Goal: Book appointment/travel/reservation

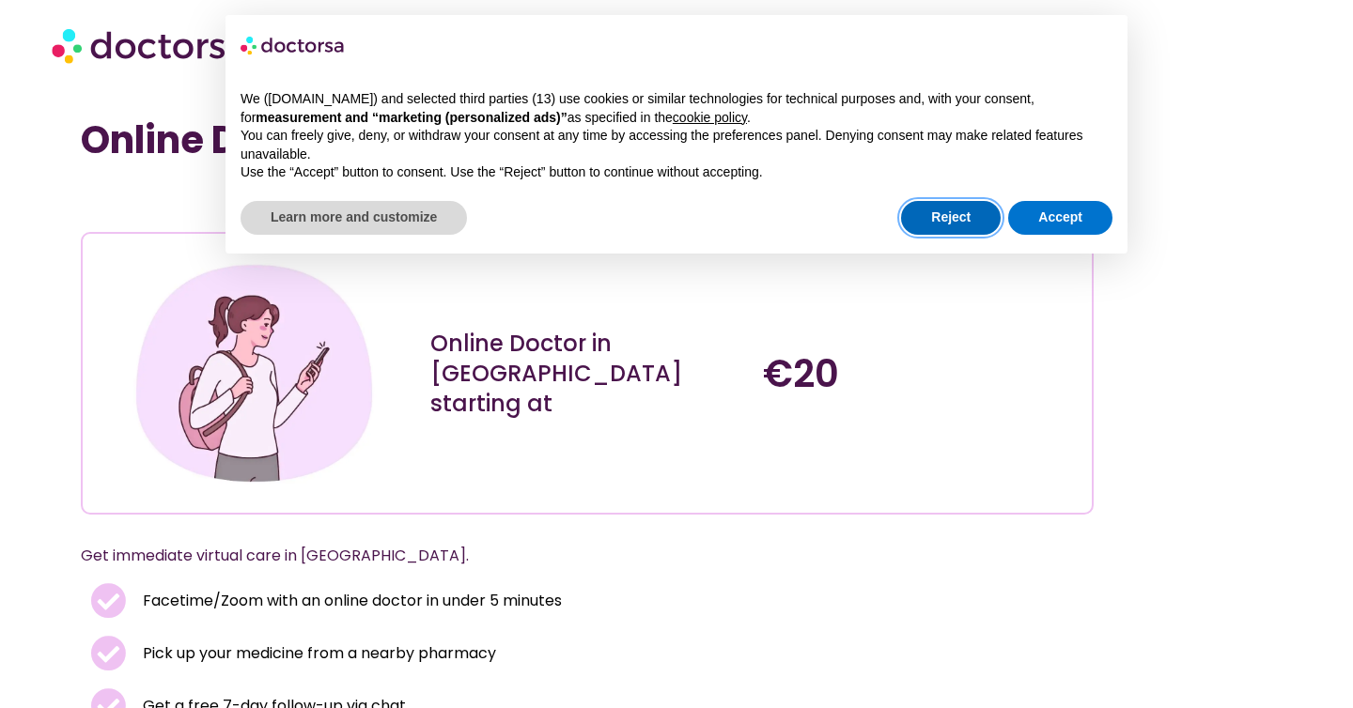
click at [962, 226] on button "Reject" at bounding box center [951, 218] width 100 height 34
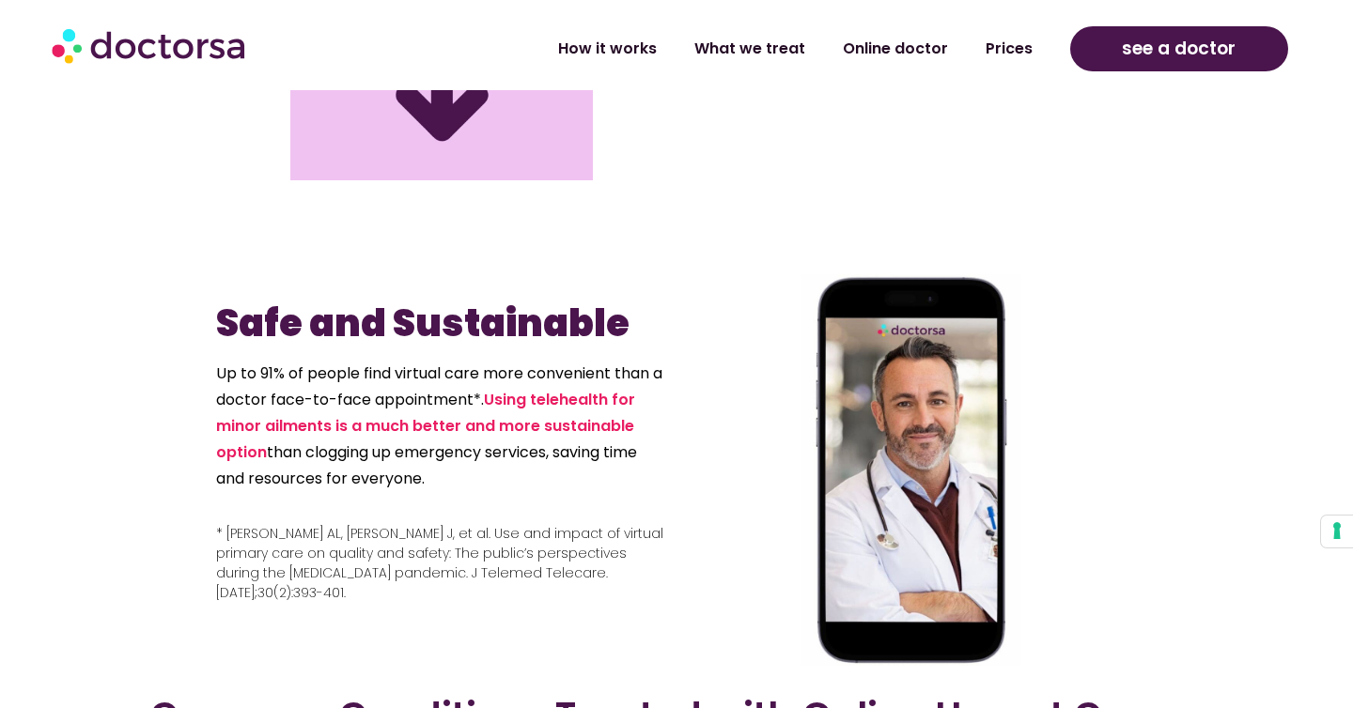
scroll to position [2376, 0]
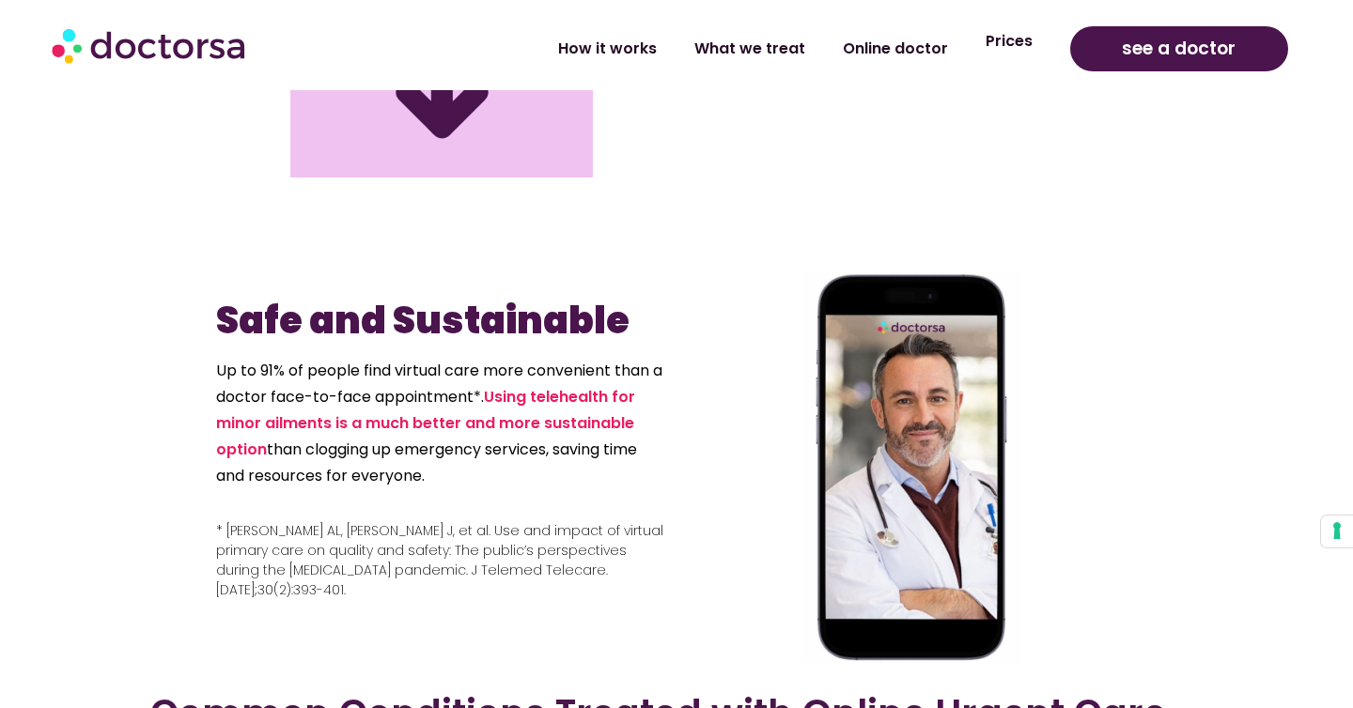
click at [1018, 44] on link "Prices" at bounding box center [1009, 41] width 85 height 43
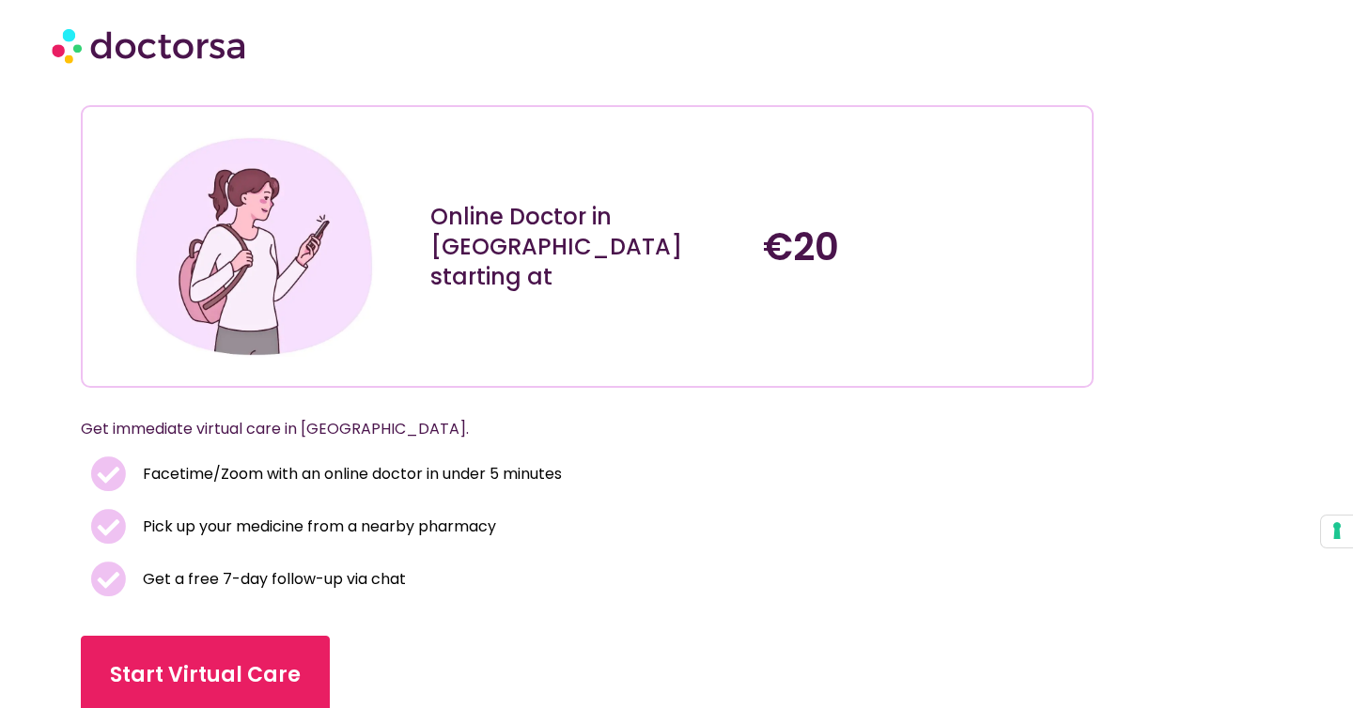
scroll to position [0, 0]
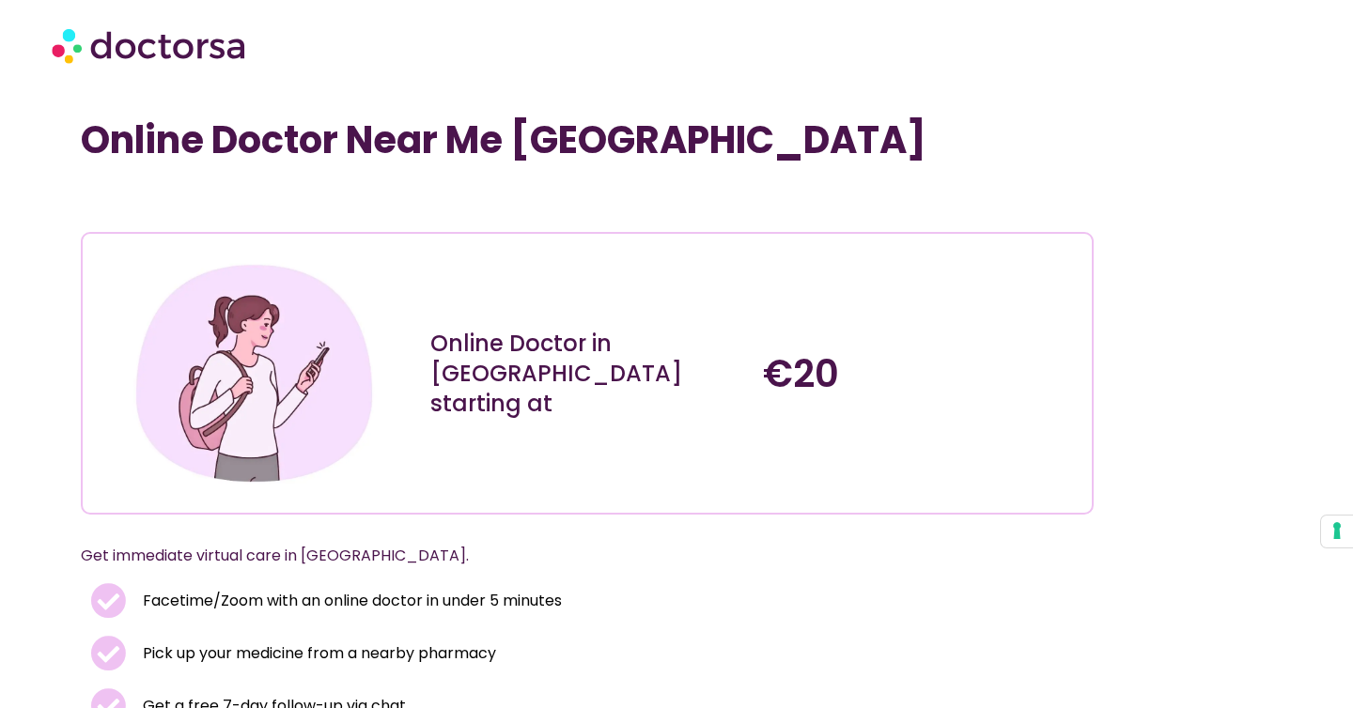
click at [223, 56] on img at bounding box center [150, 45] width 197 height 56
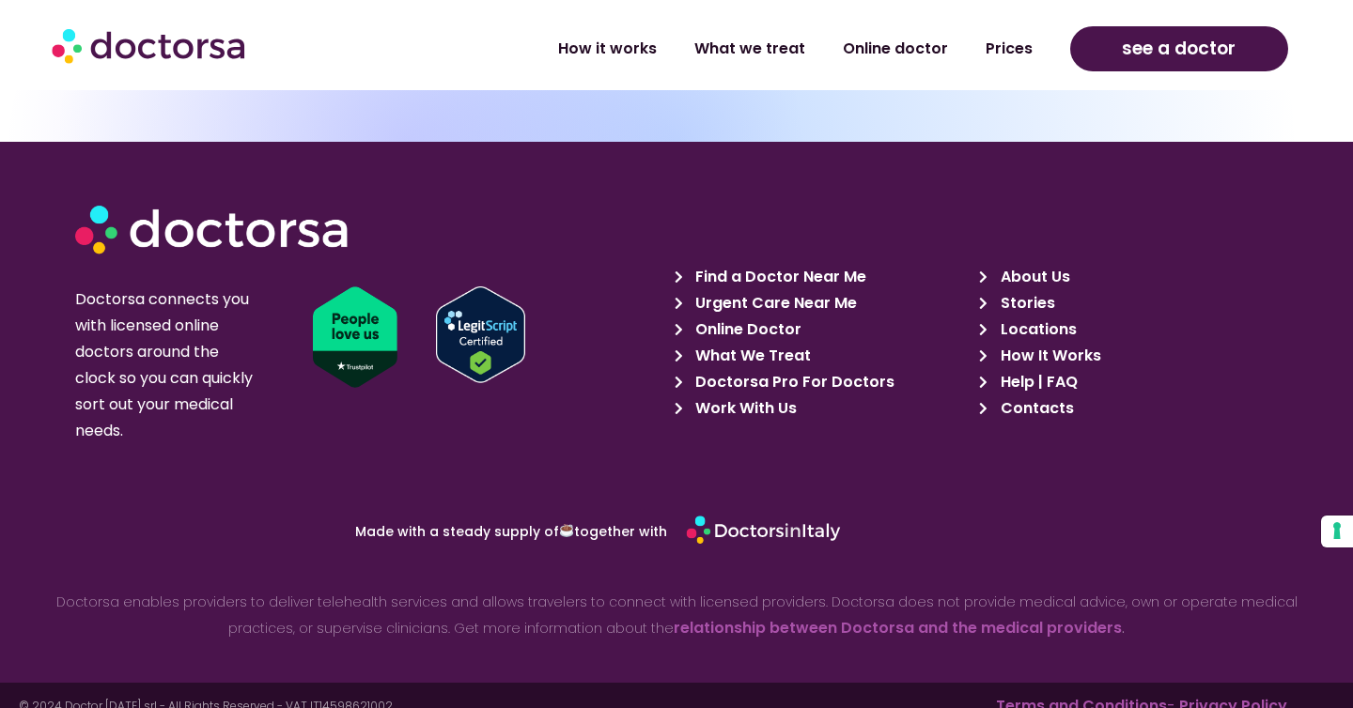
scroll to position [8471, 0]
click at [1057, 396] on span "Contacts" at bounding box center [1035, 409] width 78 height 26
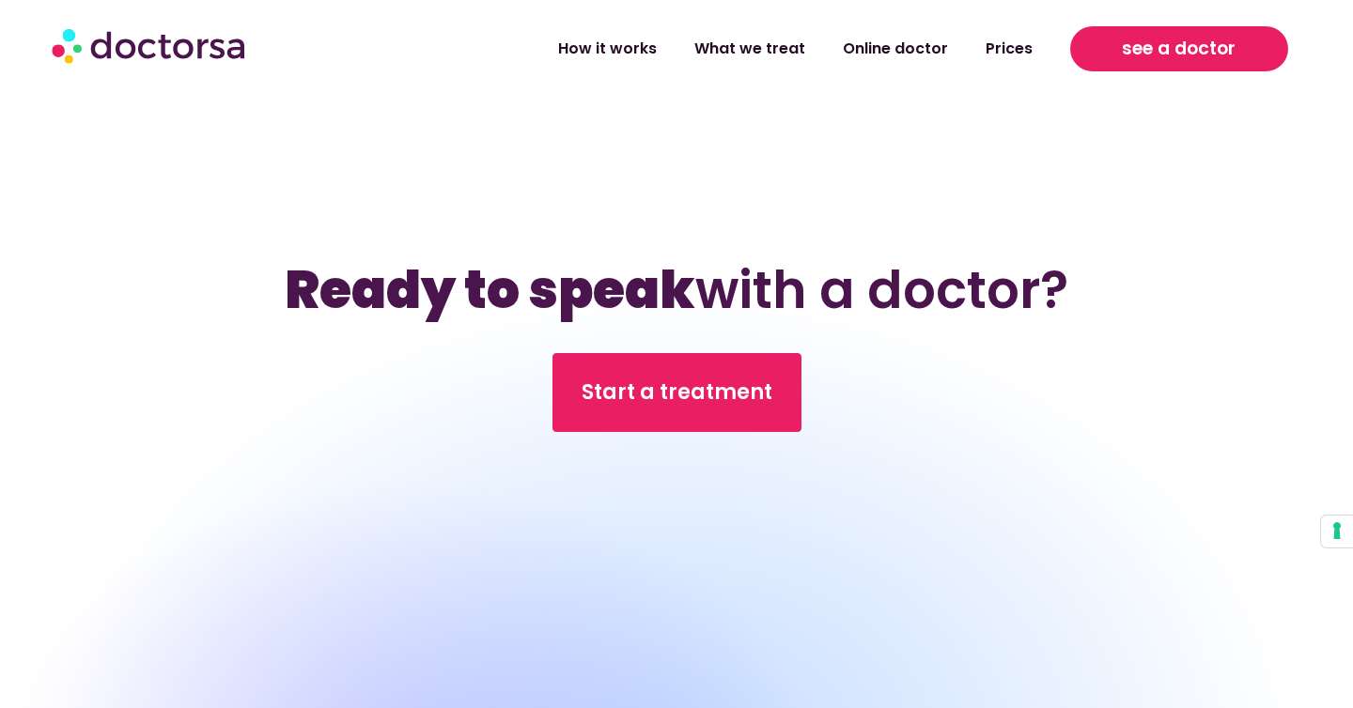
scroll to position [7836, 0]
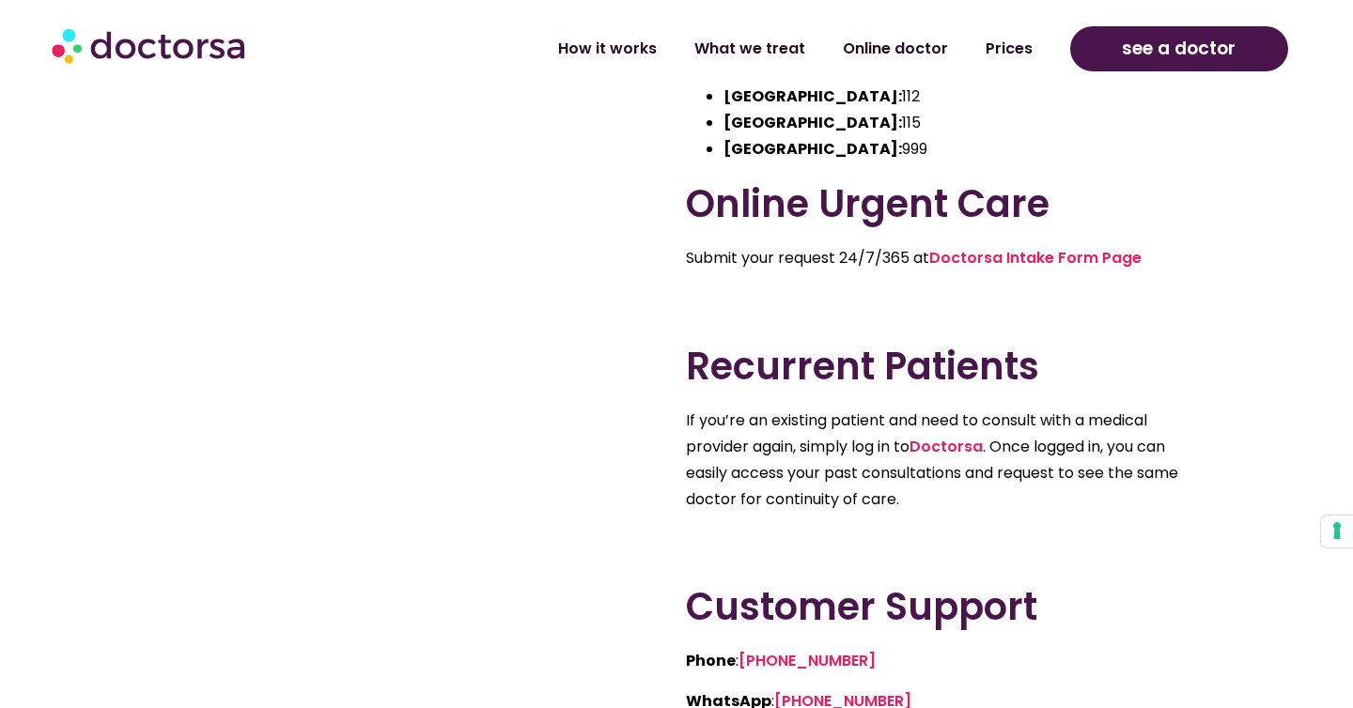
scroll to position [370, 0]
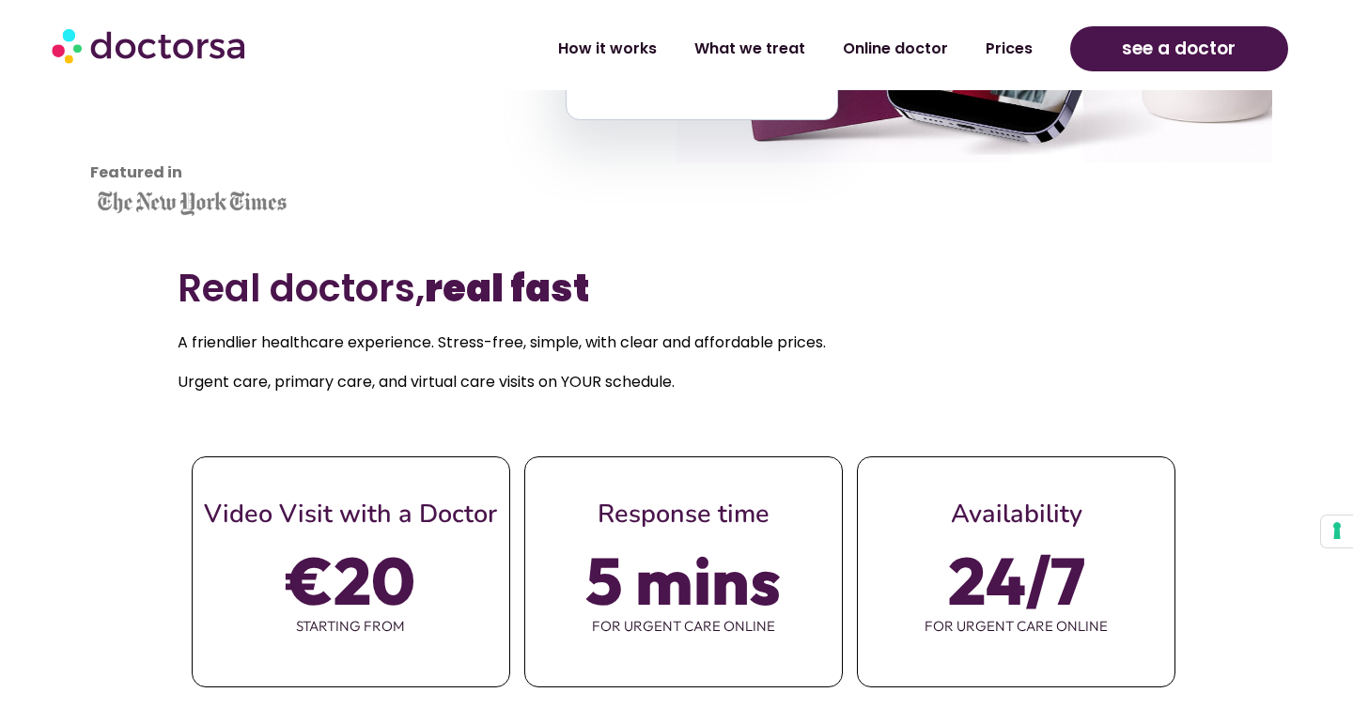
scroll to position [585, 0]
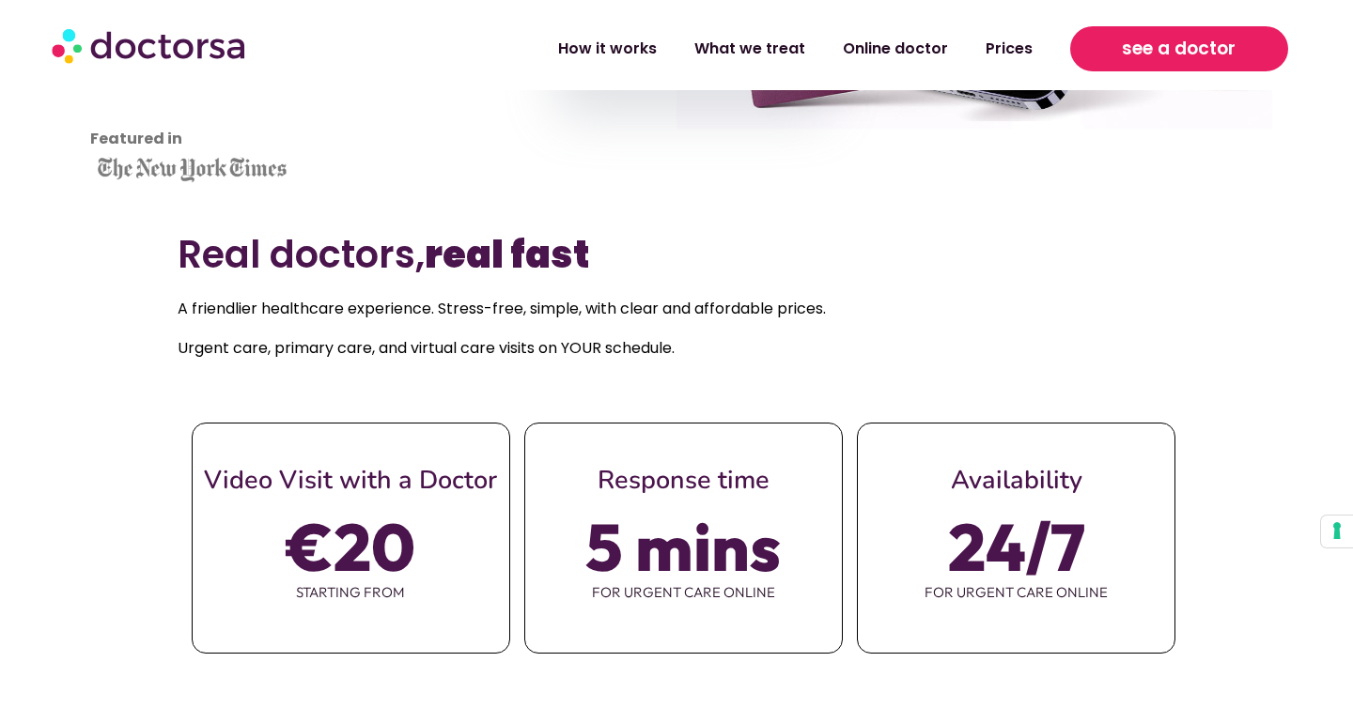
click at [1130, 53] on span "see a doctor" at bounding box center [1179, 49] width 114 height 30
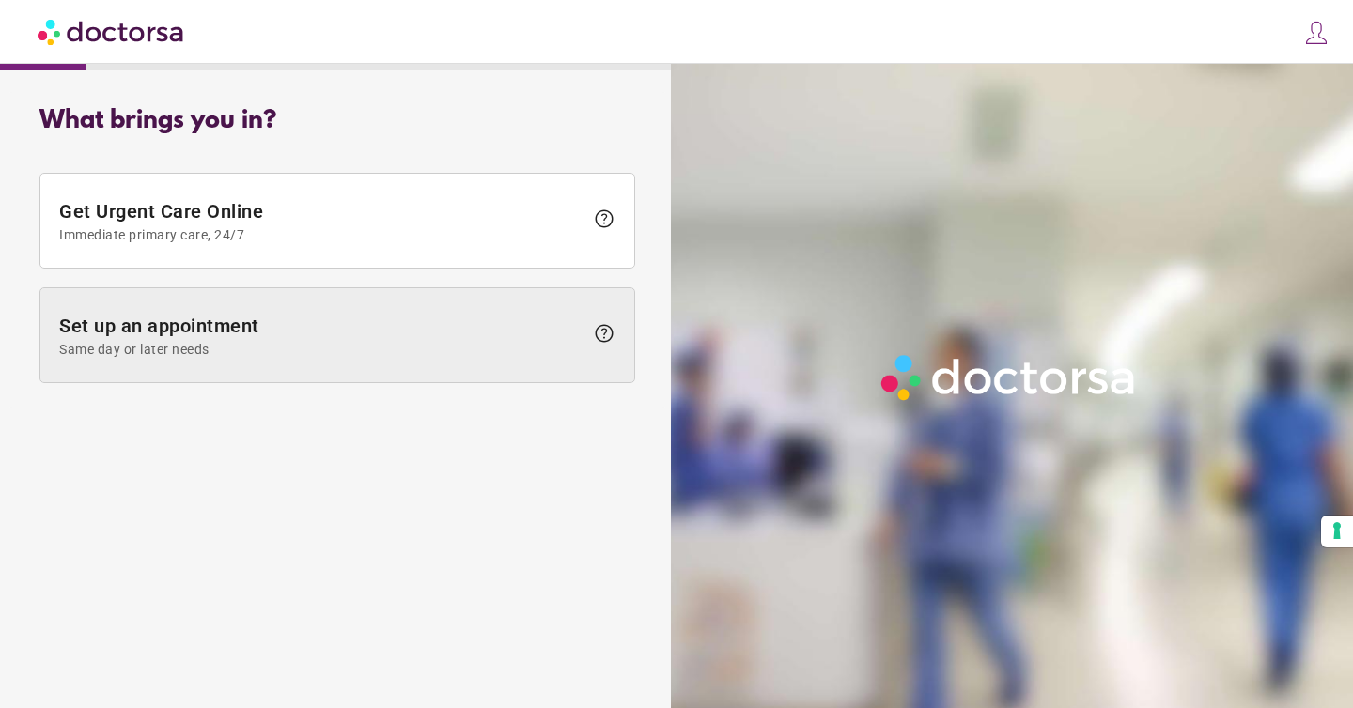
click at [548, 342] on span "Same day or later needs" at bounding box center [321, 349] width 524 height 15
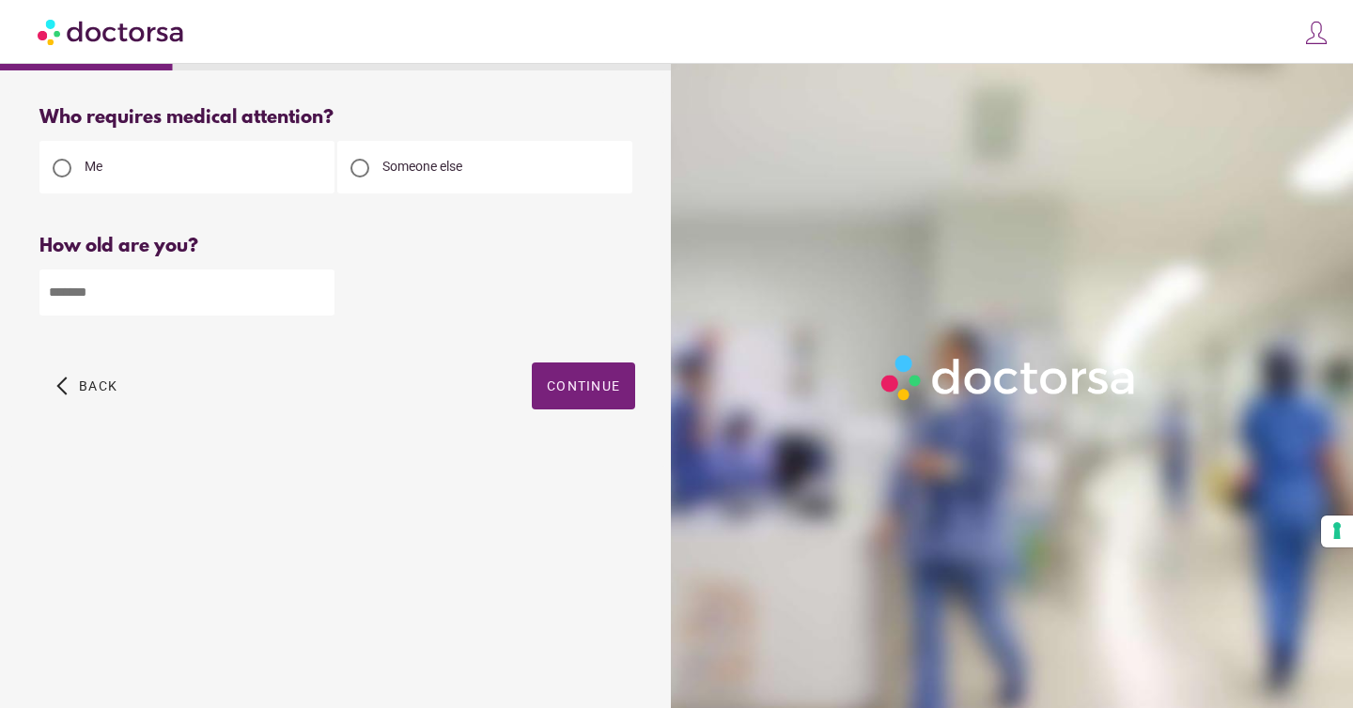
click at [194, 309] on input "number" at bounding box center [186, 293] width 295 height 46
type input "**"
click at [563, 384] on span "Continue" at bounding box center [583, 386] width 73 height 15
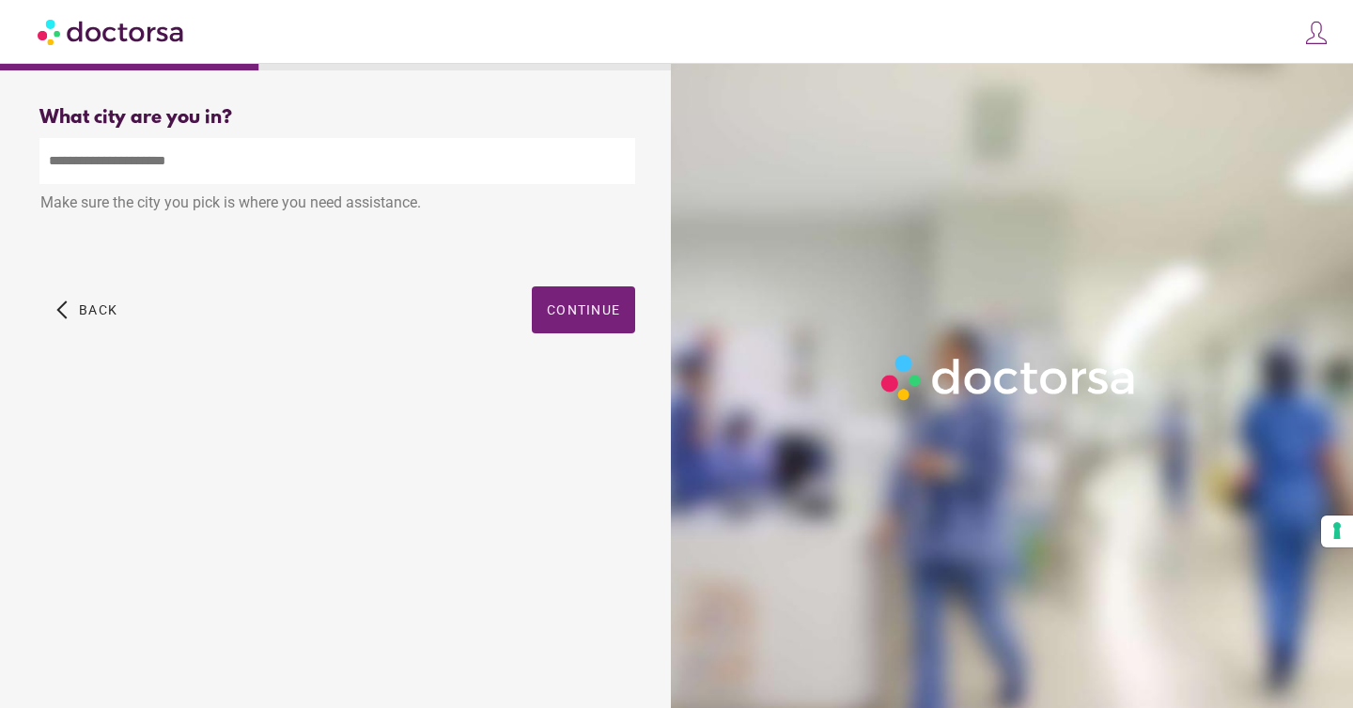
click at [417, 180] on input "text" at bounding box center [337, 161] width 596 height 46
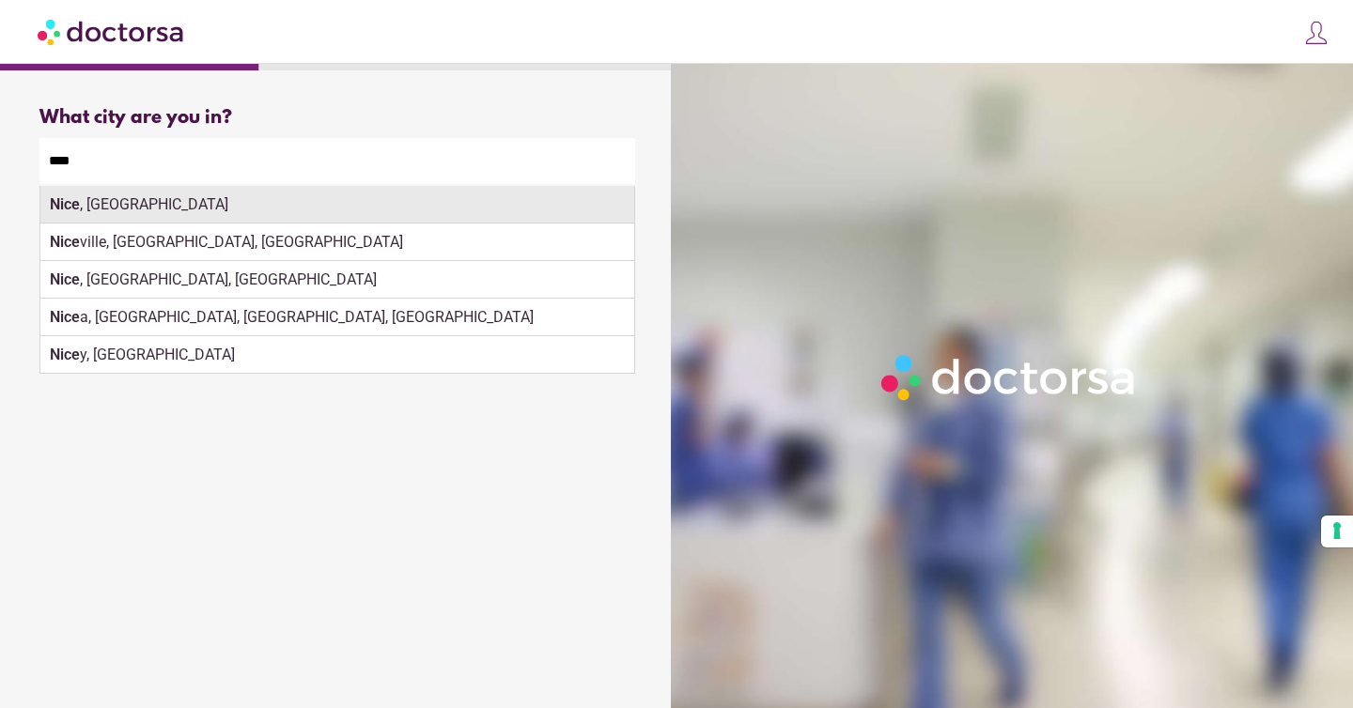
click at [388, 211] on div "Nice , France" at bounding box center [337, 205] width 594 height 38
type input "**********"
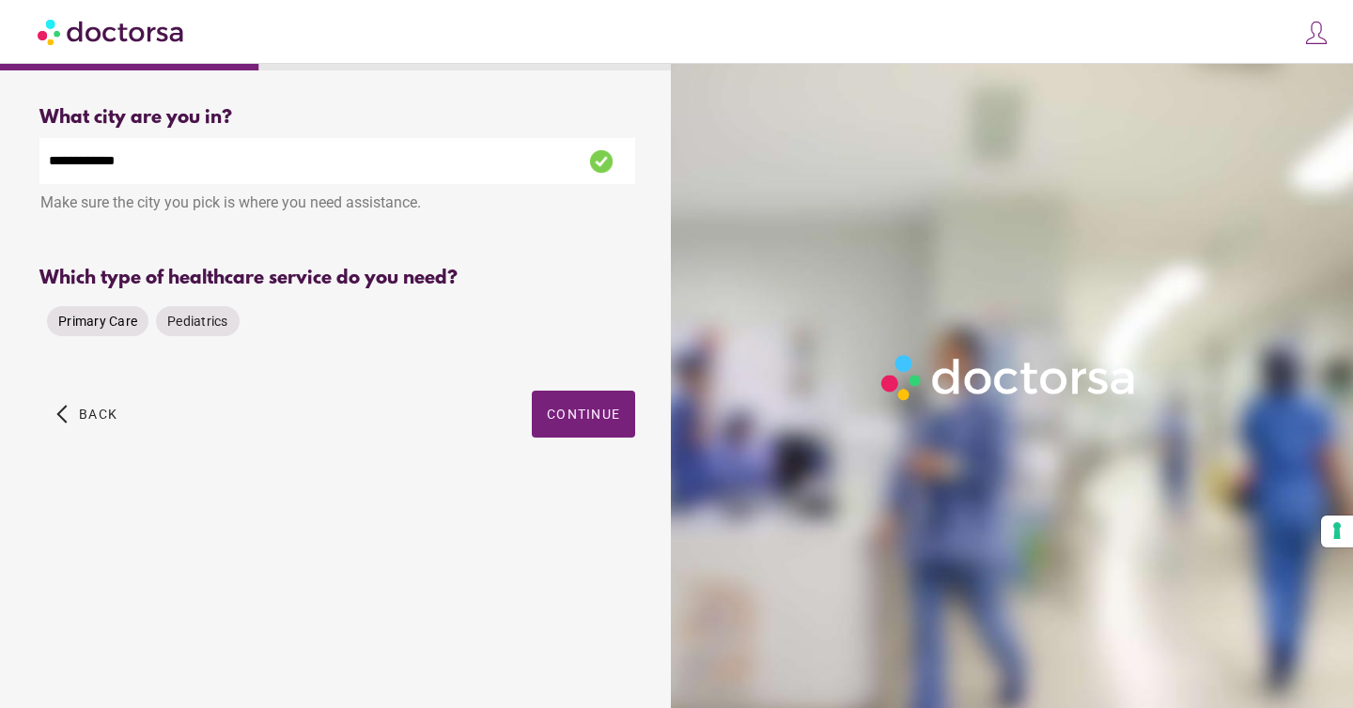
click at [117, 327] on span "Primary Care" at bounding box center [97, 321] width 79 height 15
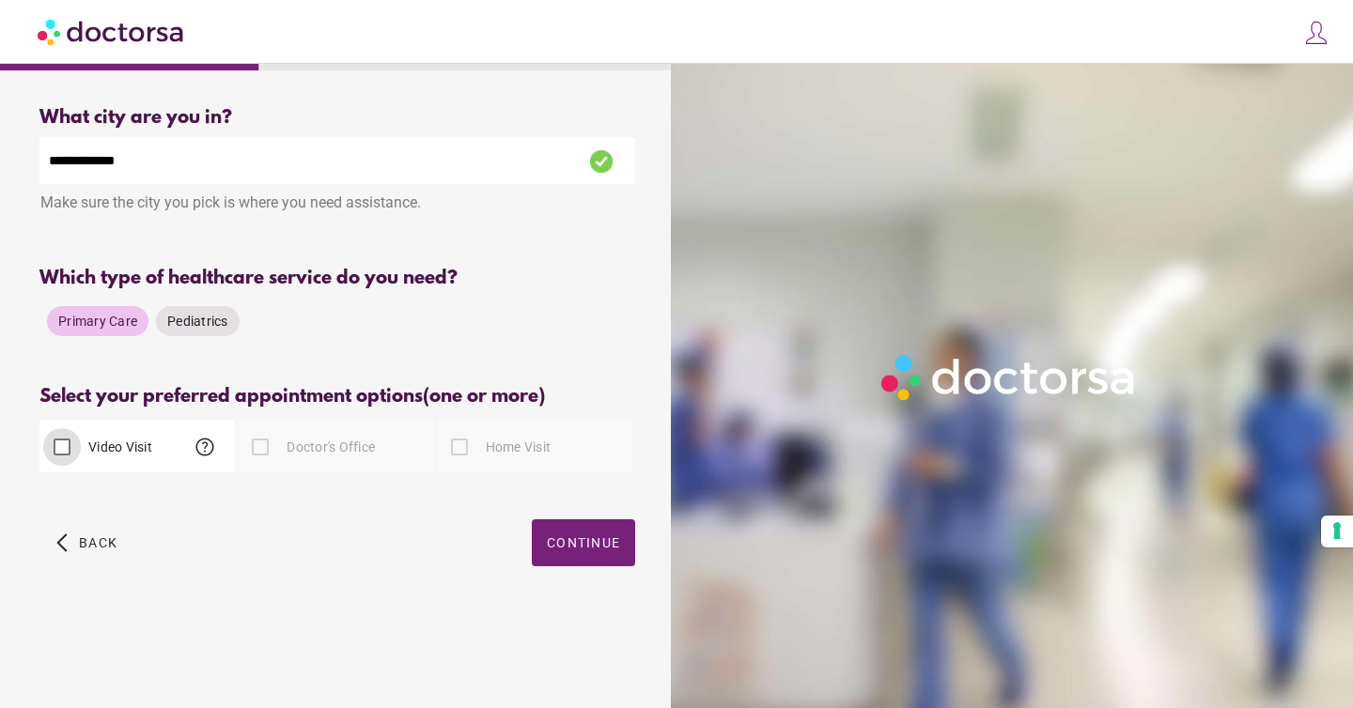
click at [204, 451] on span "help" at bounding box center [204, 447] width 23 height 23
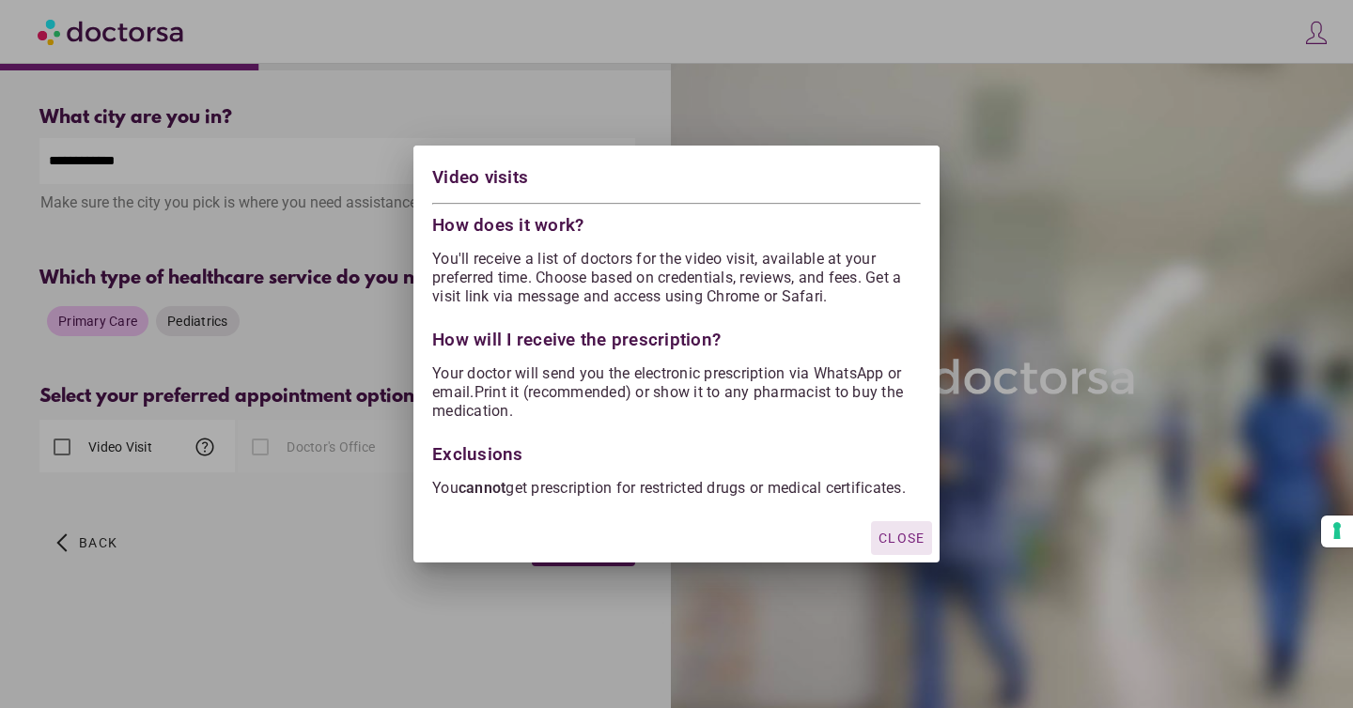
click at [900, 546] on span "Close" at bounding box center [901, 538] width 46 height 15
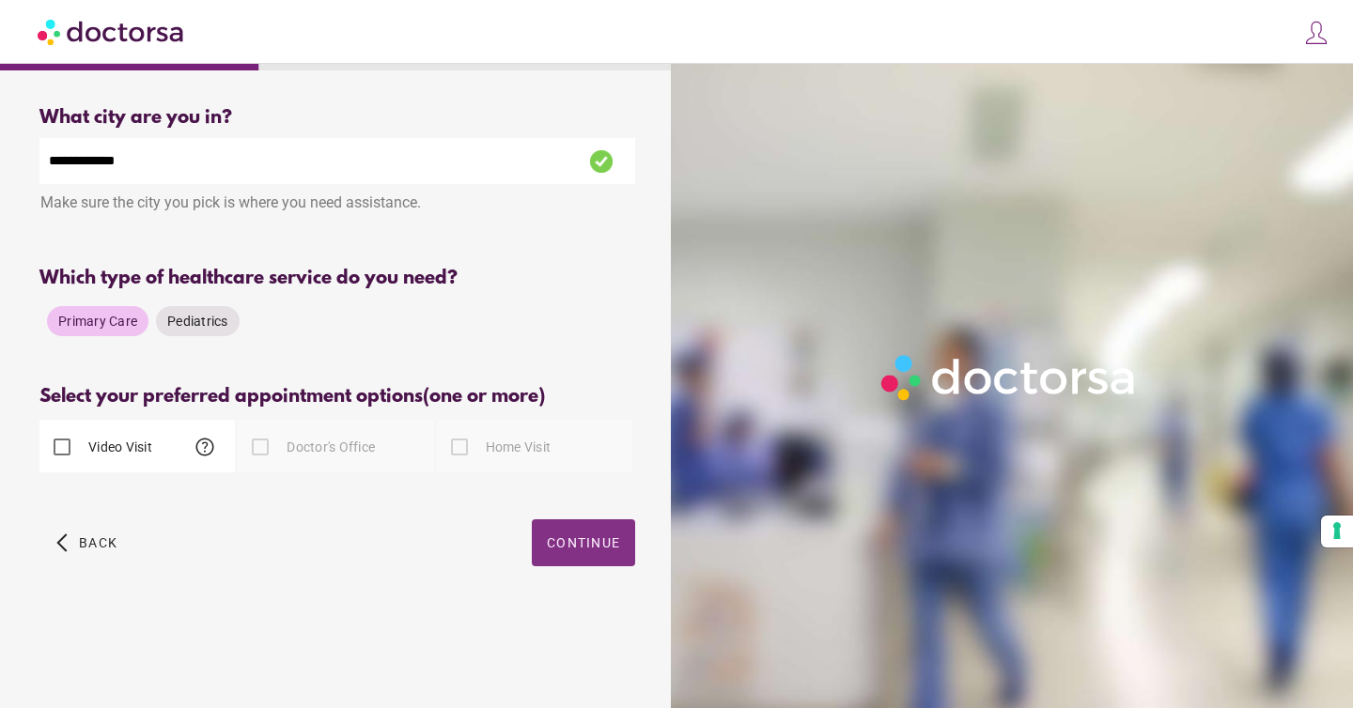
click at [573, 543] on span "Continue" at bounding box center [583, 542] width 73 height 15
click at [580, 540] on span "Continue" at bounding box center [583, 542] width 73 height 15
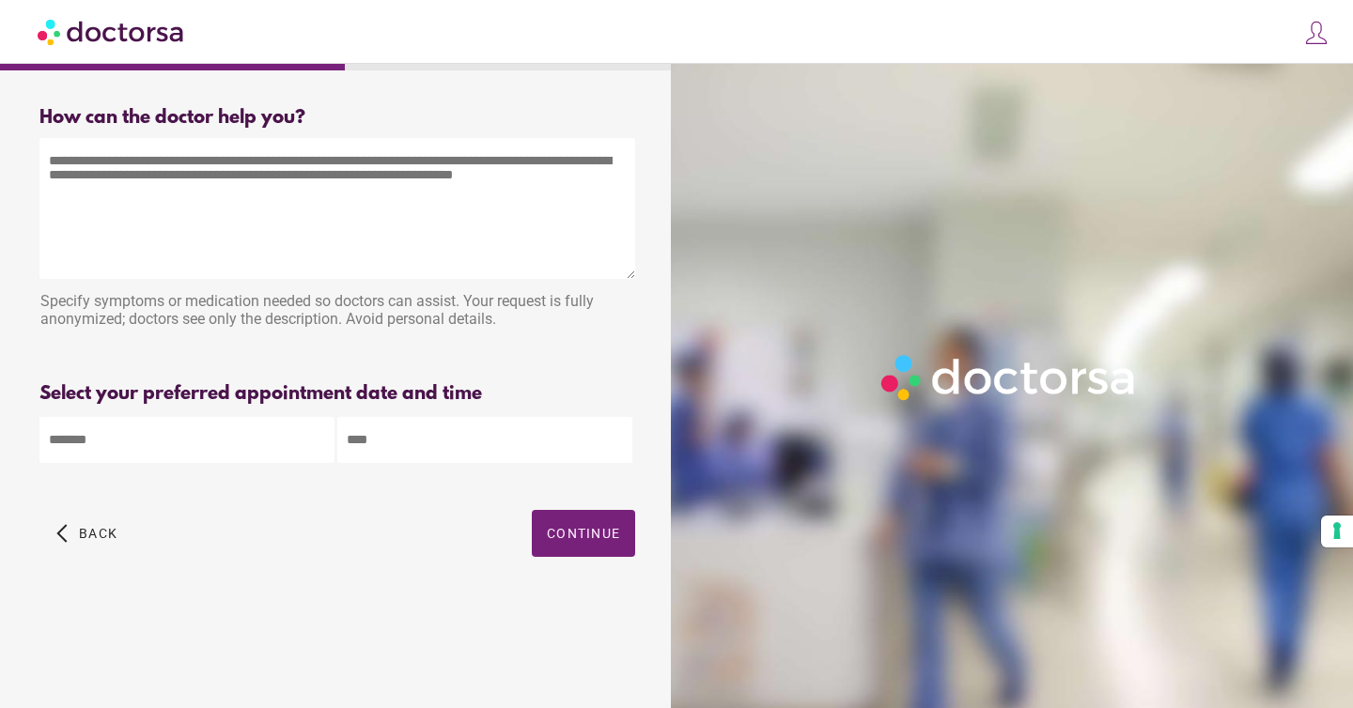
click at [398, 183] on textarea at bounding box center [337, 208] width 596 height 141
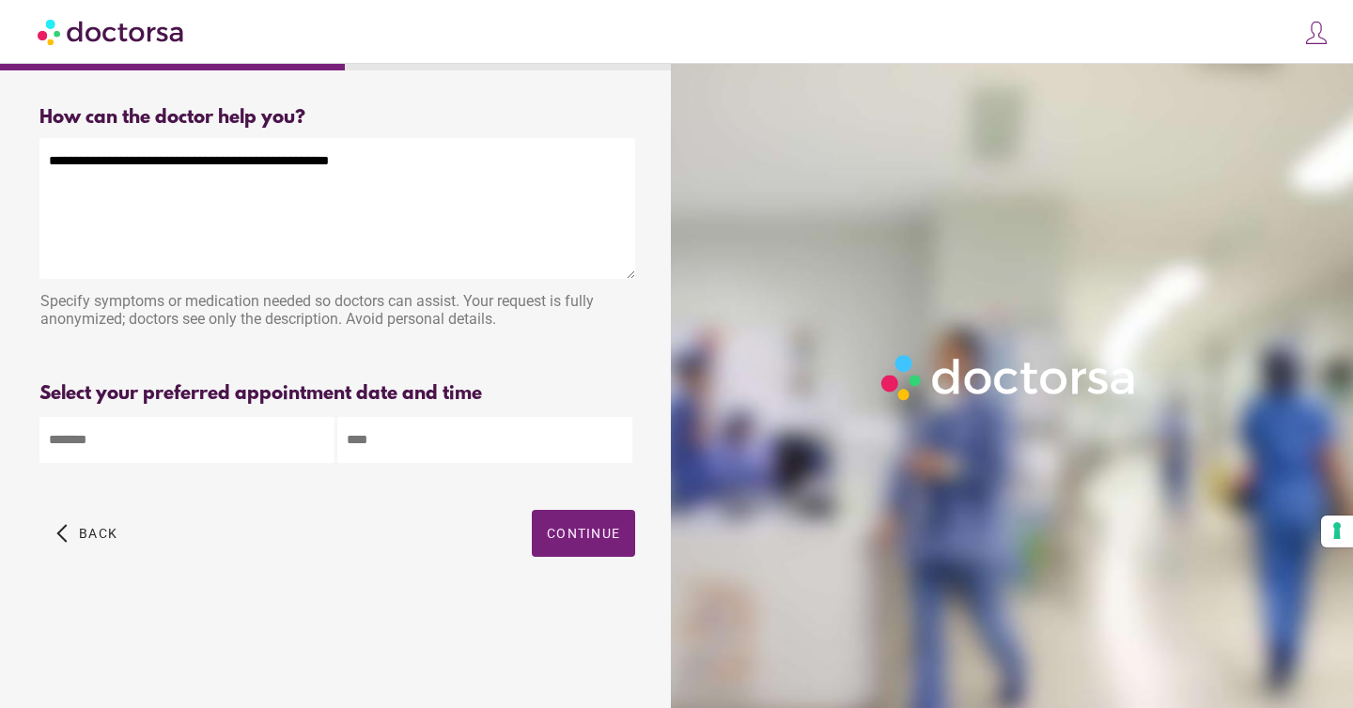
type textarea "**********"
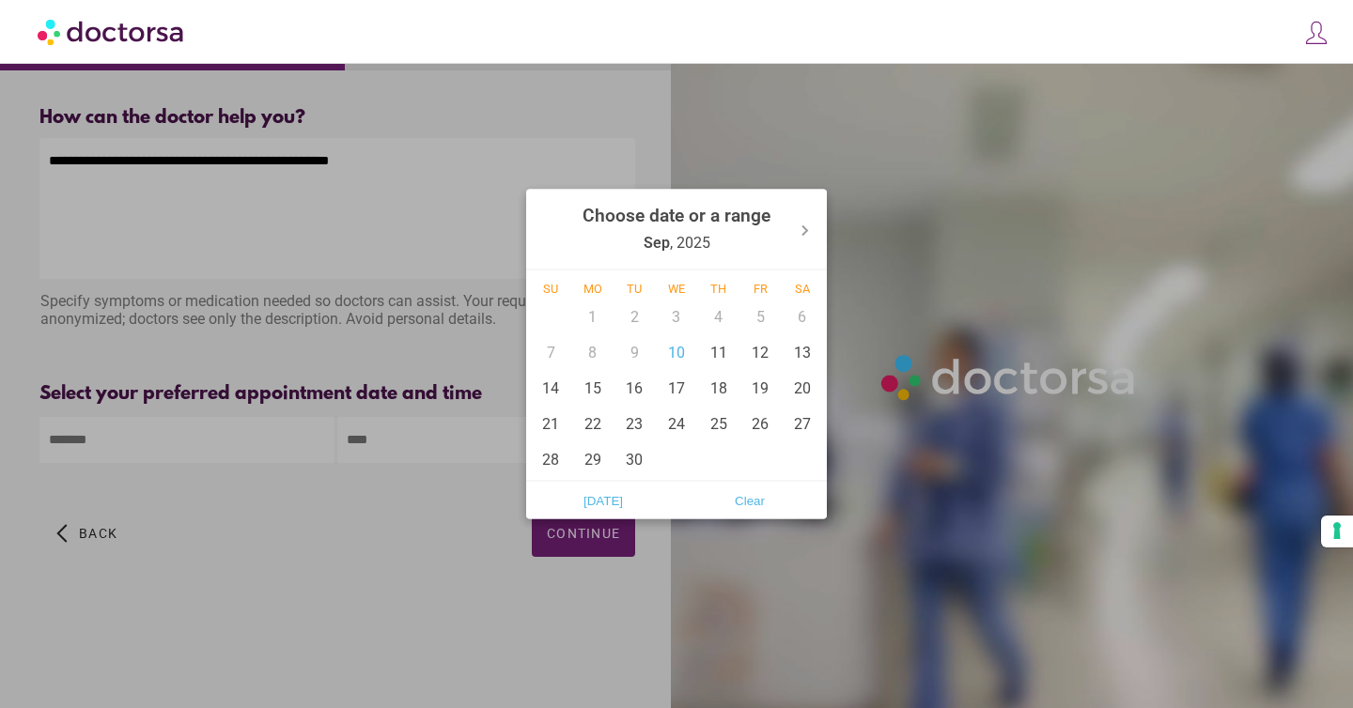
click at [193, 441] on body "**********" at bounding box center [676, 354] width 1353 height 708
click at [673, 344] on div "10" at bounding box center [677, 352] width 42 height 36
type input "******"
click at [459, 432] on div at bounding box center [676, 354] width 1353 height 708
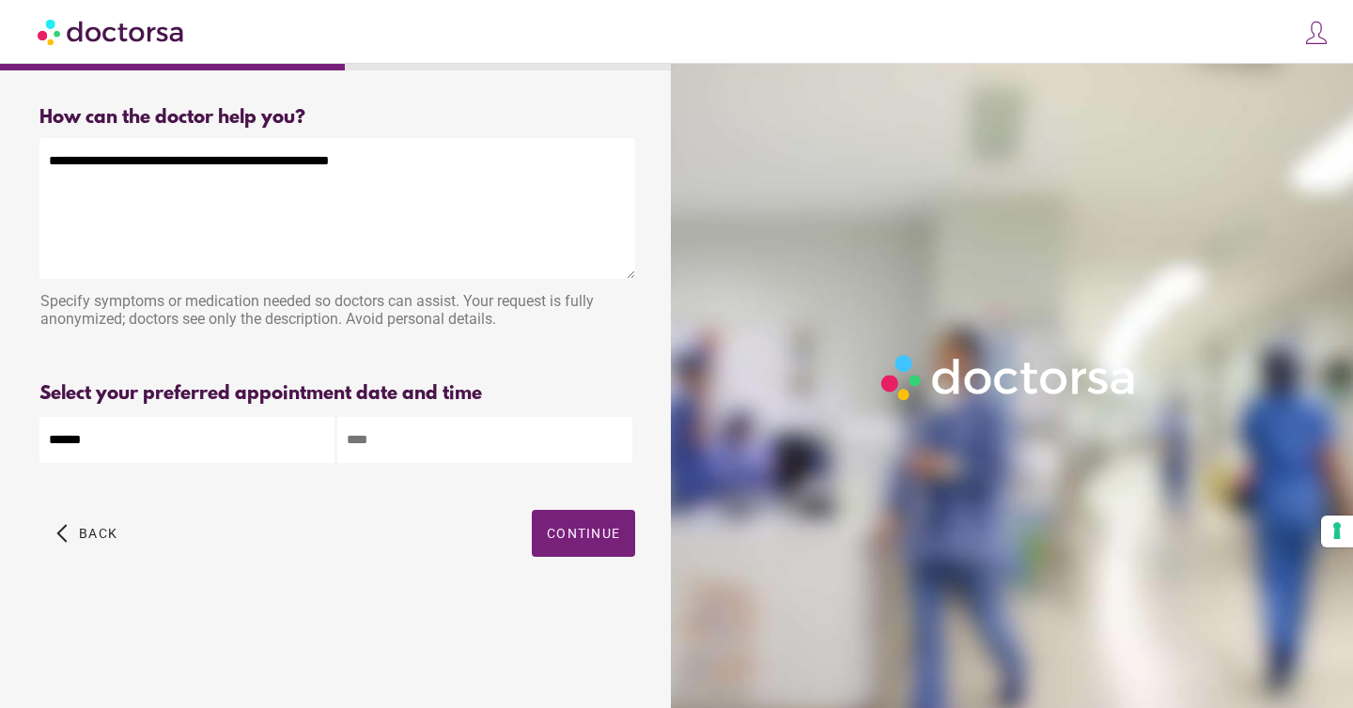
click at [442, 442] on input "text" at bounding box center [484, 440] width 295 height 46
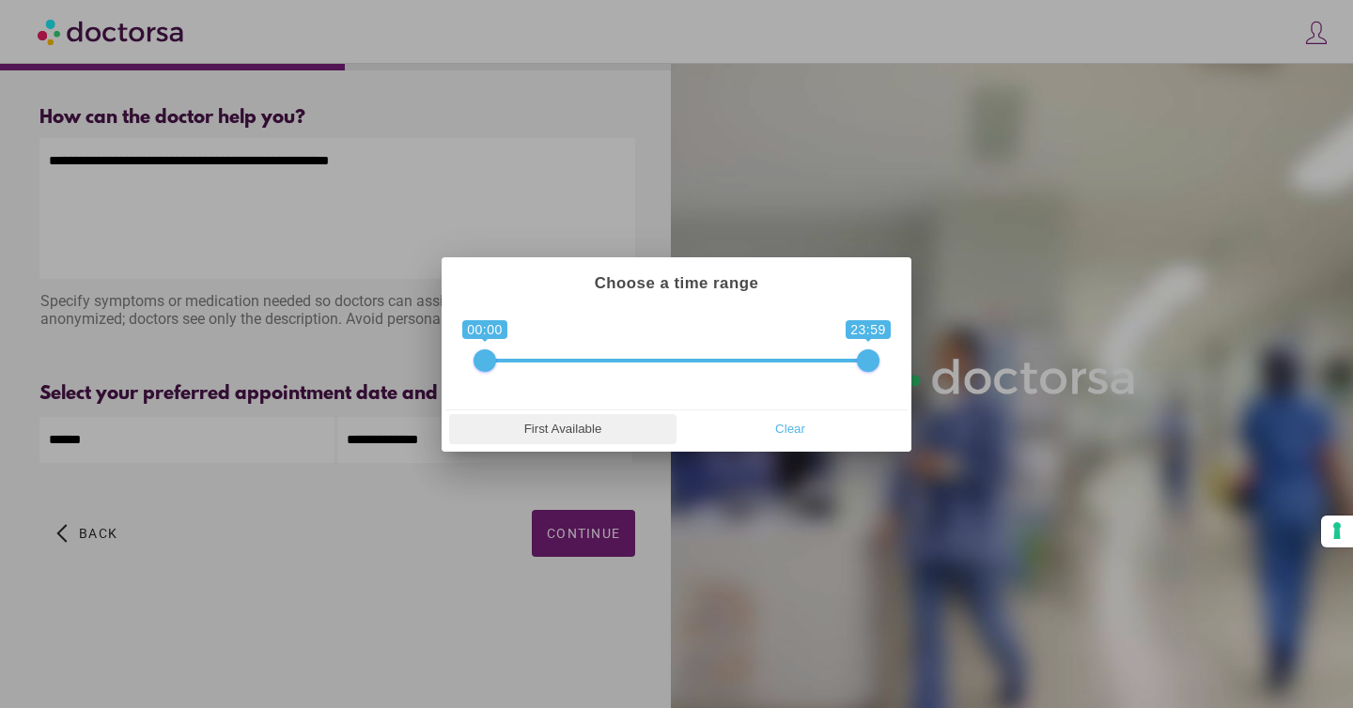
click at [611, 437] on span "First Available" at bounding box center [563, 429] width 216 height 28
type input "**********"
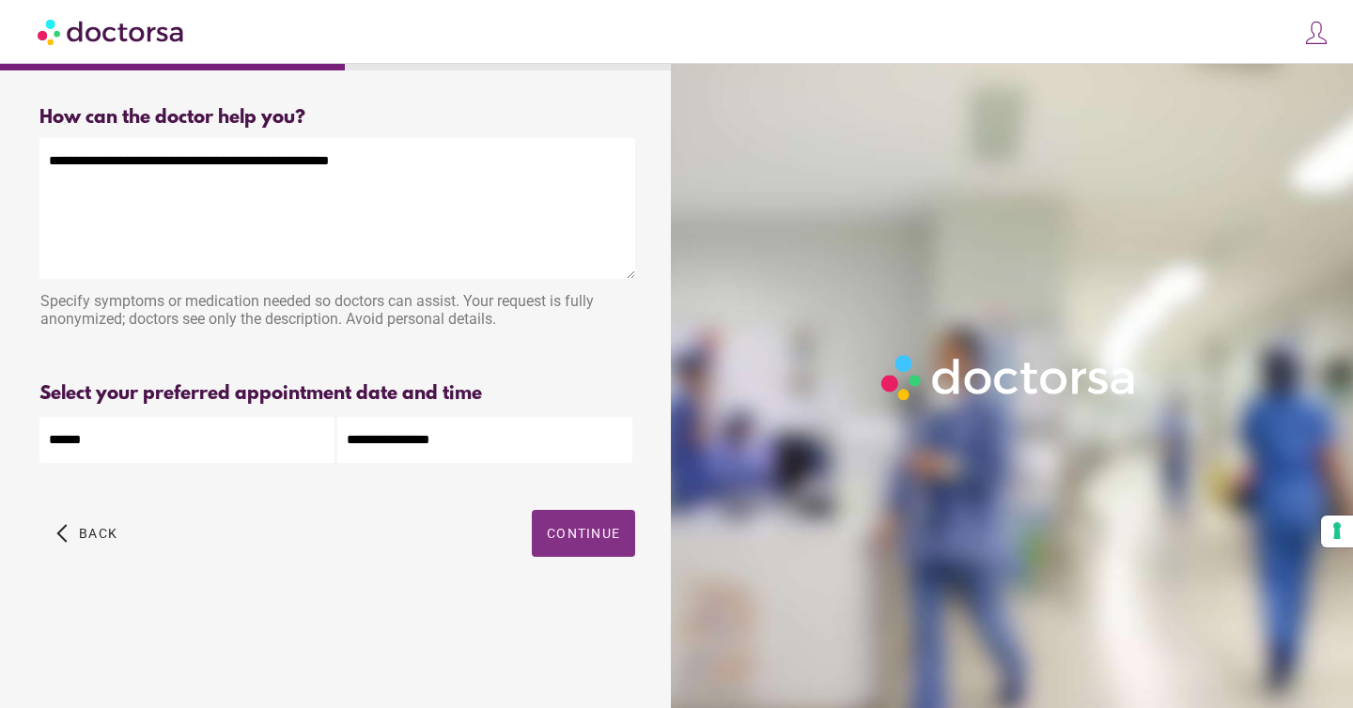
click at [581, 527] on span "Continue" at bounding box center [583, 533] width 73 height 15
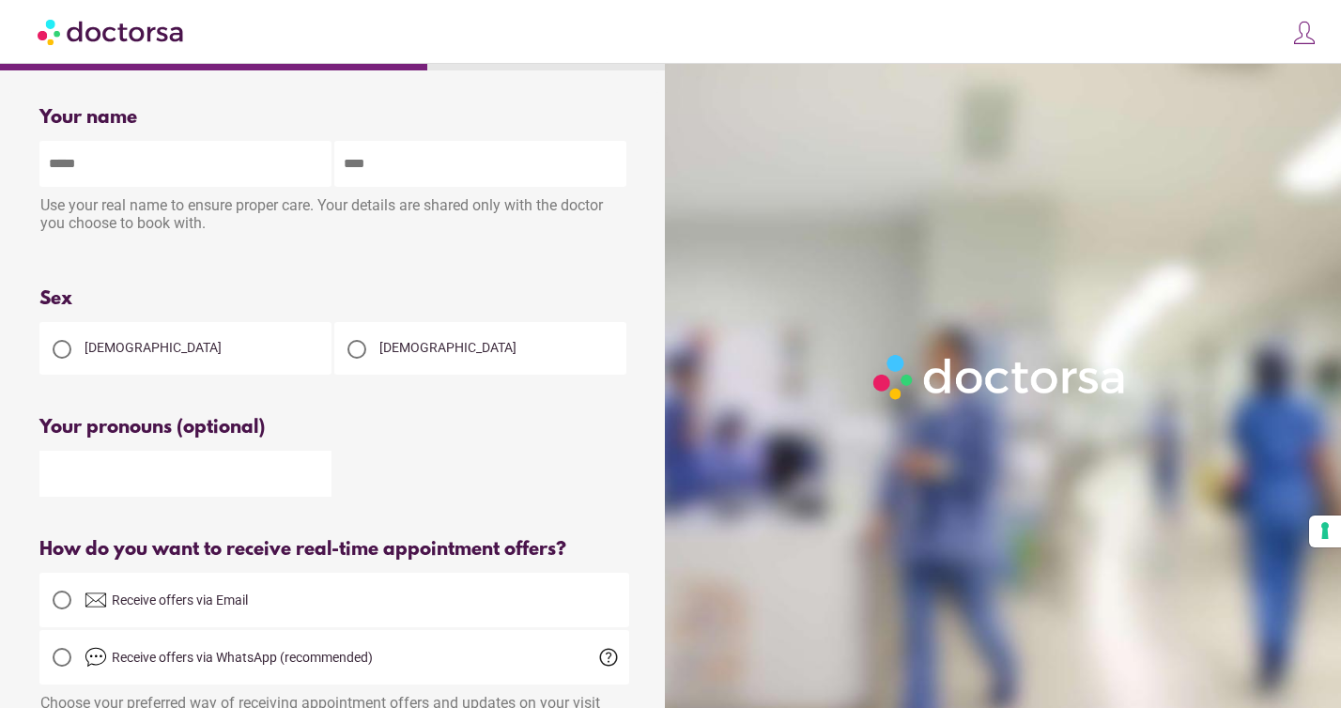
click at [259, 172] on input "text" at bounding box center [185, 164] width 292 height 46
type input "*"
type input "***"
click at [344, 354] on div at bounding box center [357, 350] width 38 height 38
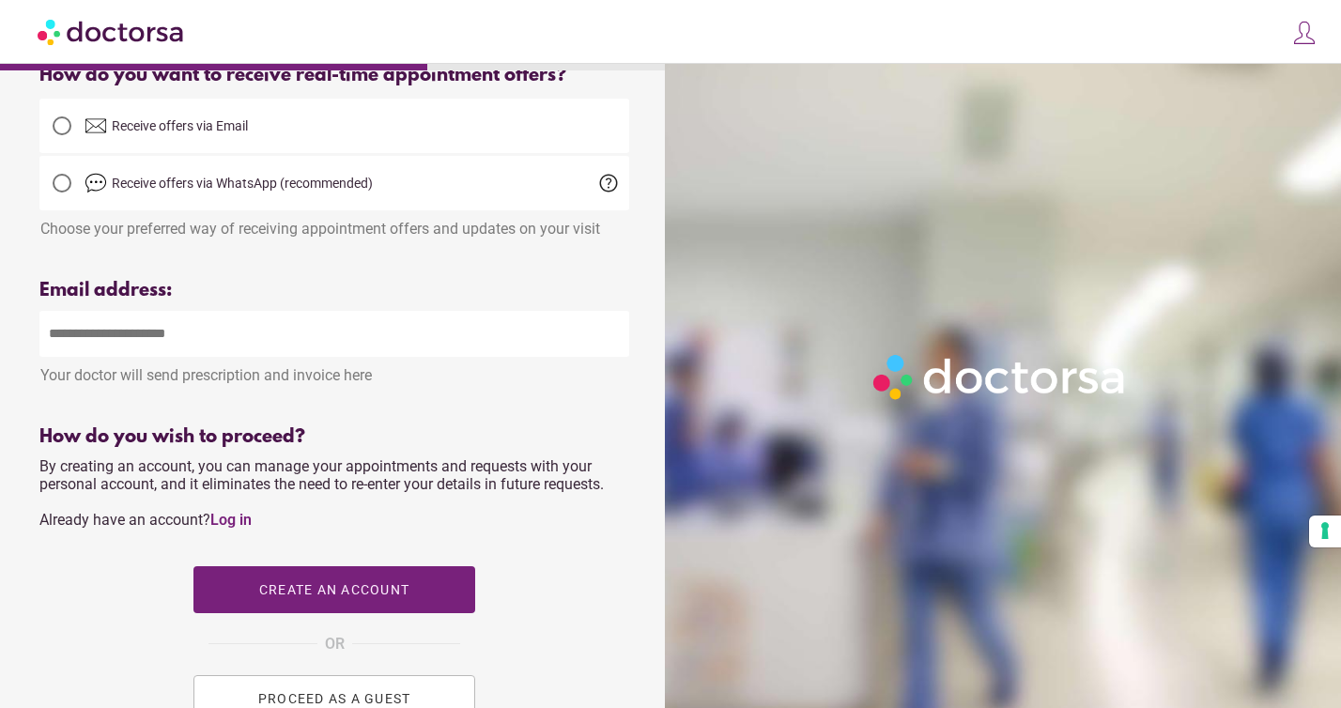
scroll to position [478, 0]
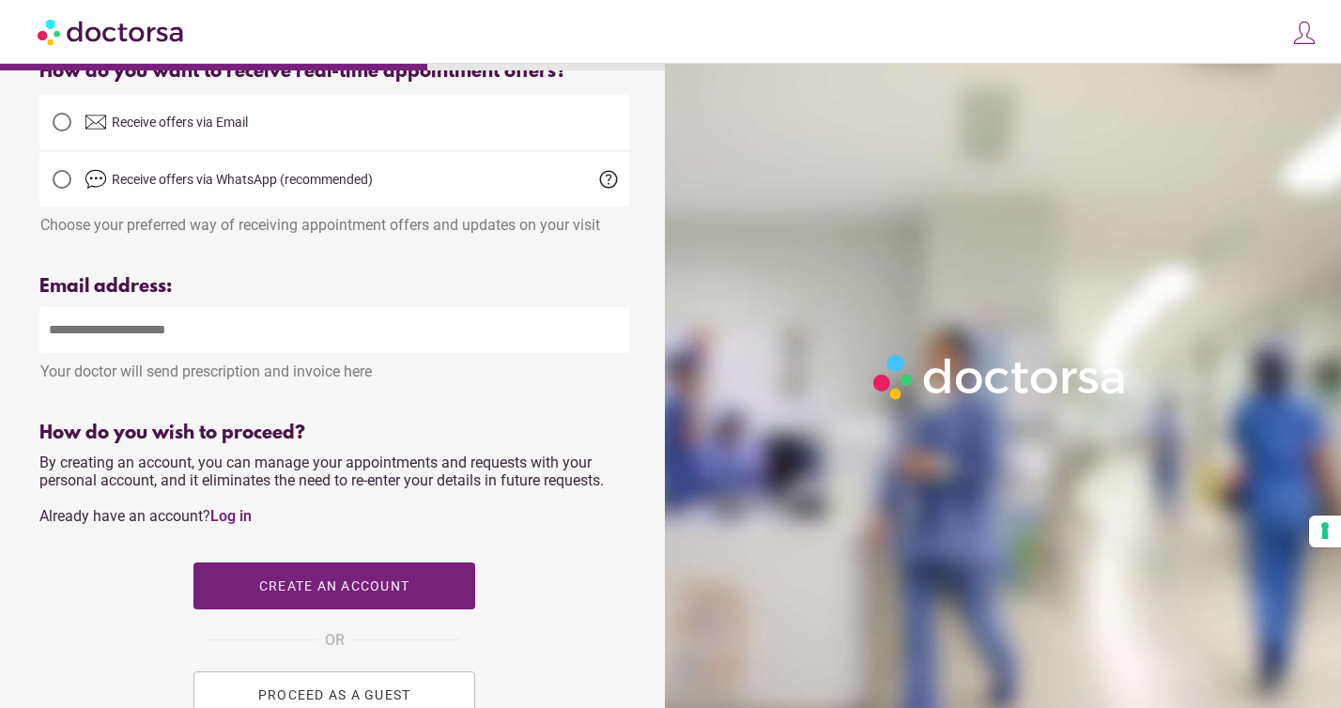
click at [344, 353] on input "email" at bounding box center [334, 330] width 590 height 46
type input "**********"
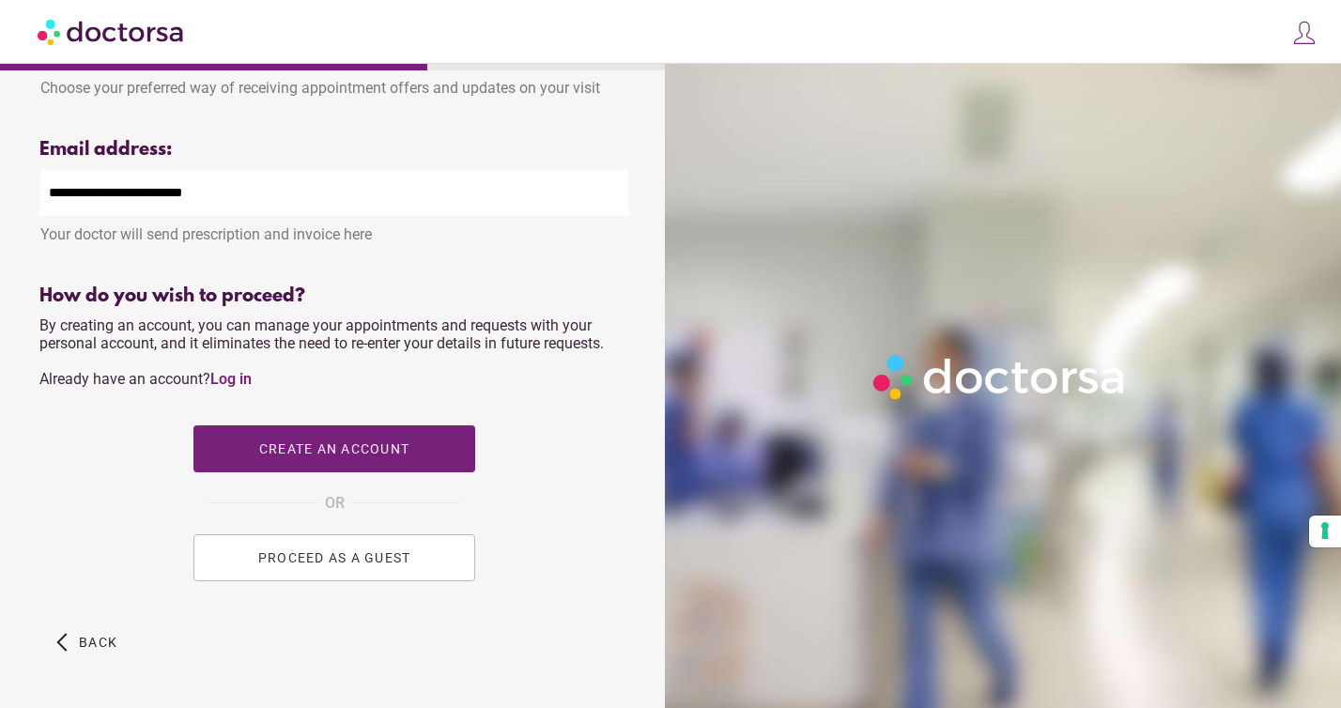
scroll to position [644, 0]
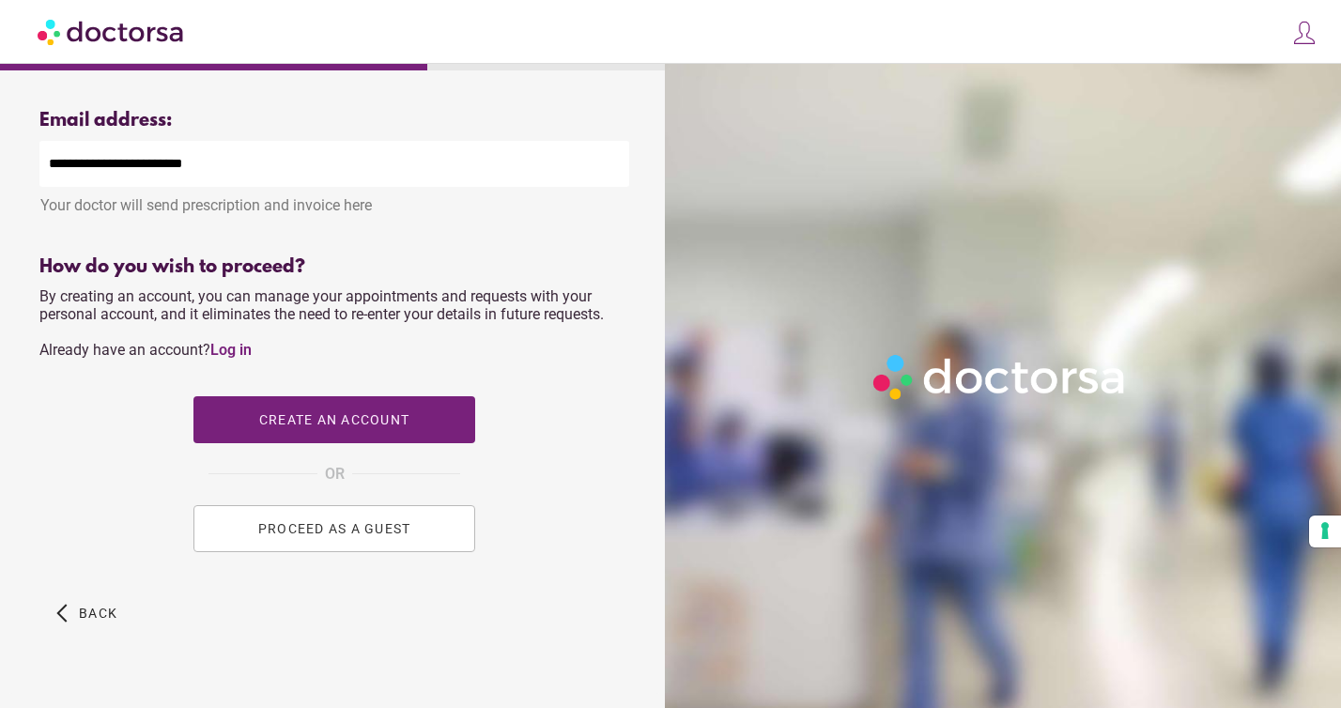
click at [323, 530] on span "PROCEED AS A GUEST" at bounding box center [334, 528] width 153 height 15
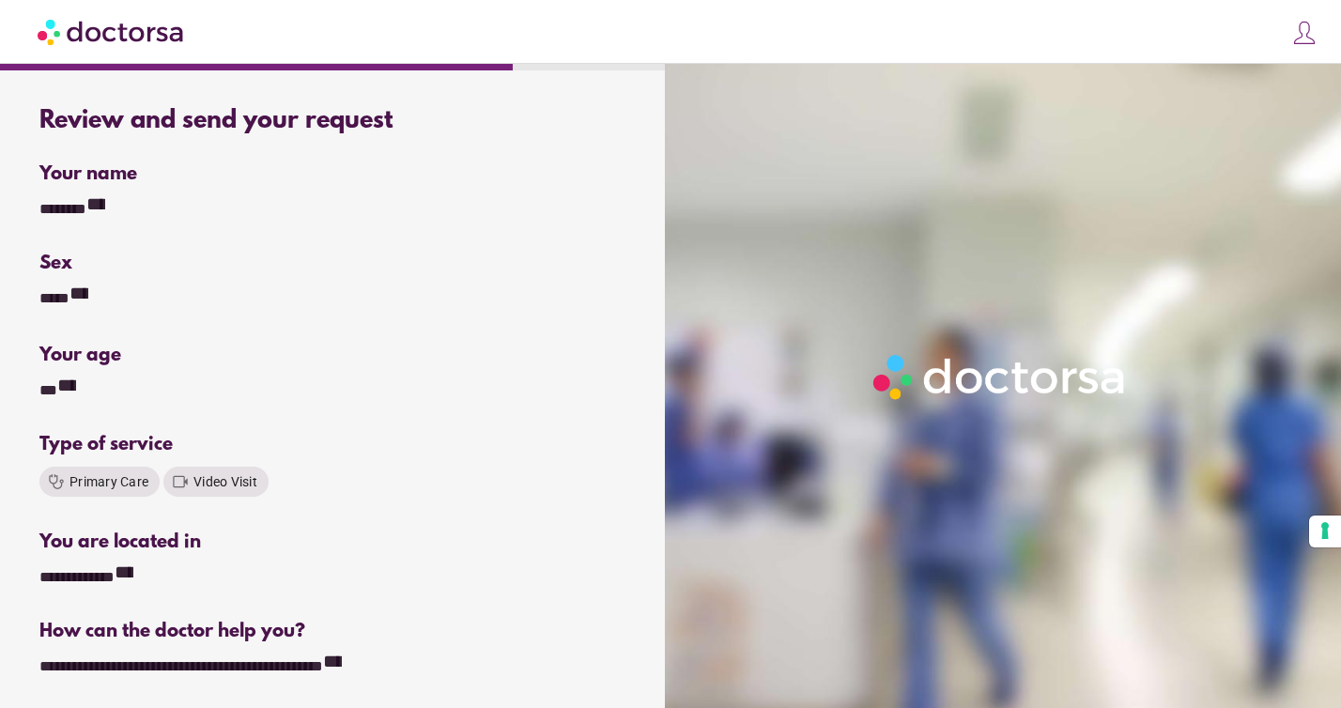
scroll to position [568, 0]
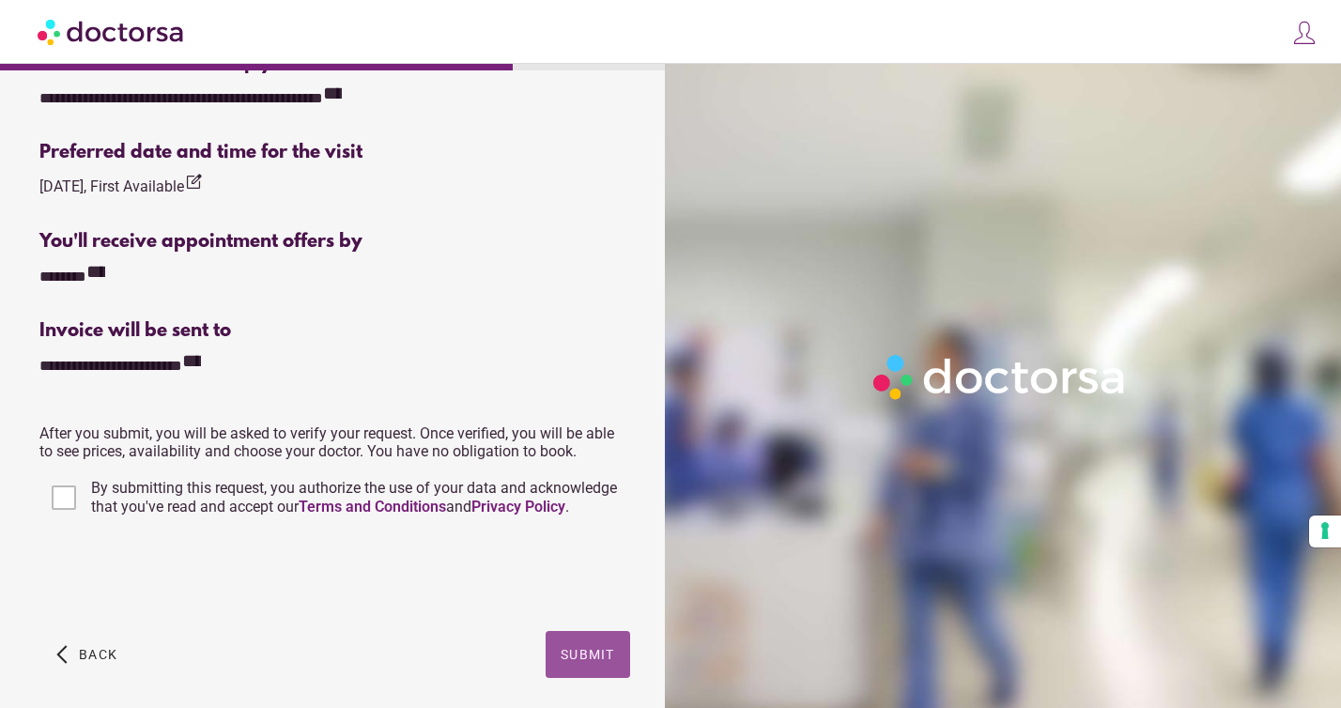
click at [594, 658] on span "Submit" at bounding box center [588, 654] width 54 height 15
